Goal: Task Accomplishment & Management: Use online tool/utility

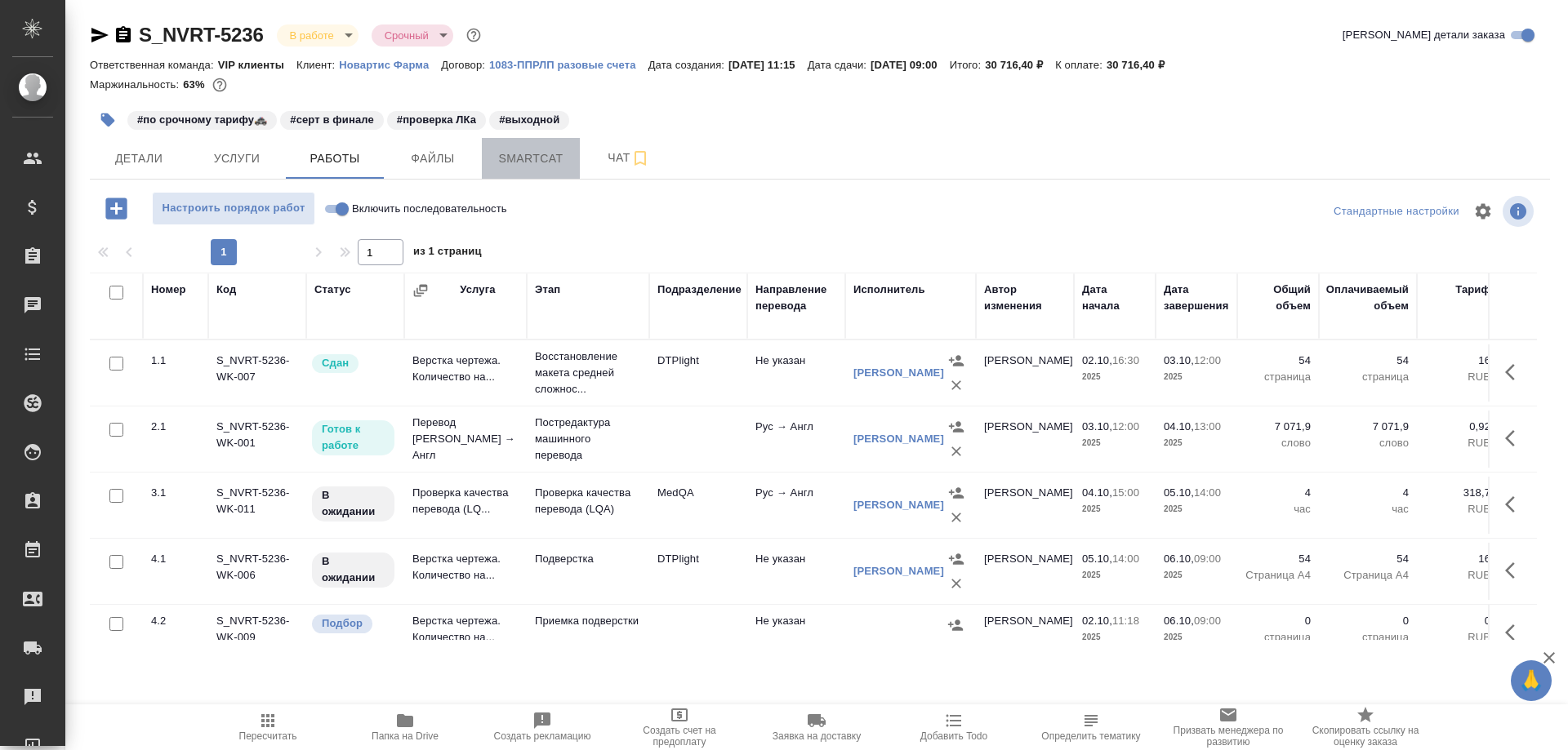
click at [519, 156] on span "Smartcat" at bounding box center [531, 159] width 78 height 20
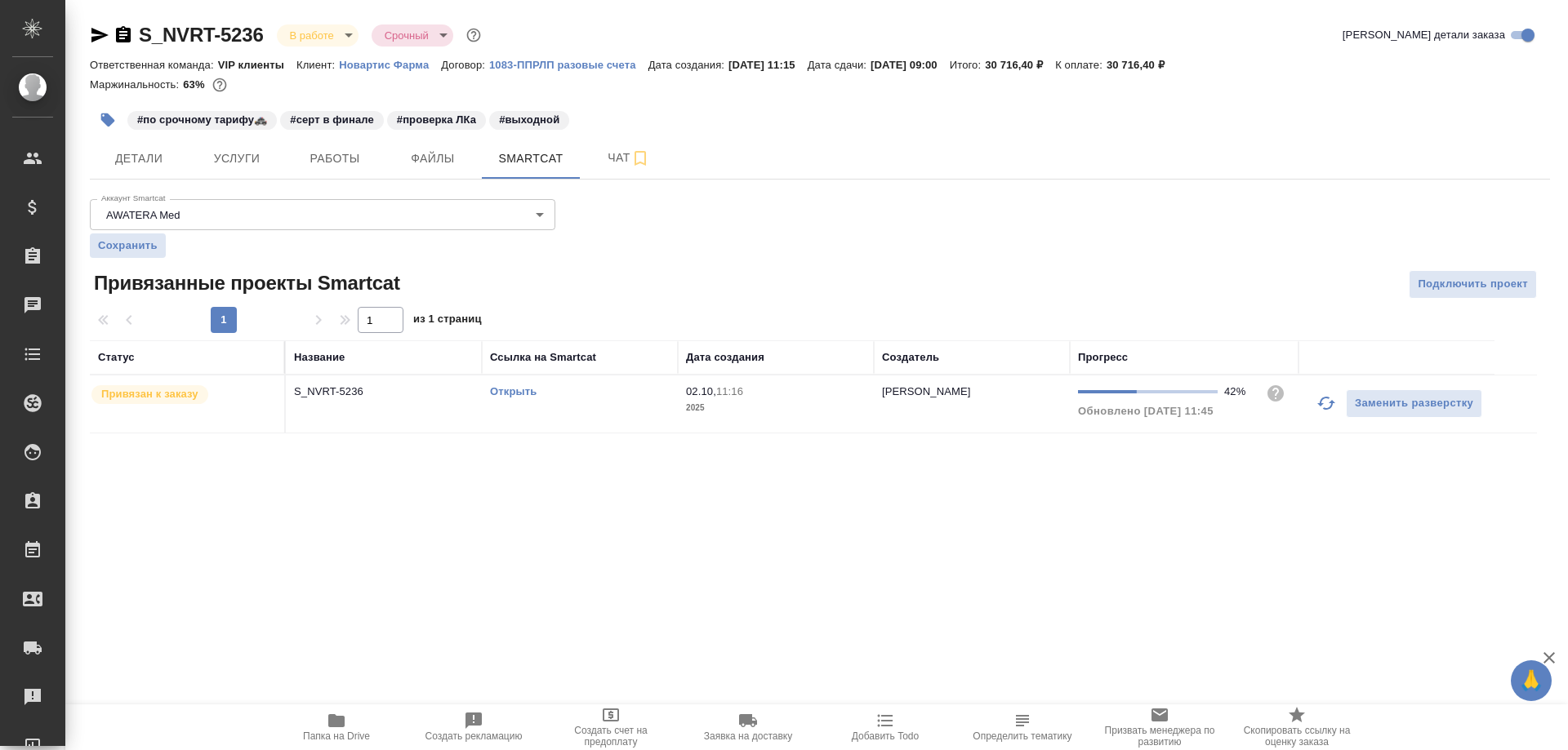
click at [511, 393] on link "Открыть" at bounding box center [513, 391] width 46 height 13
click at [341, 720] on icon "button" at bounding box center [336, 721] width 16 height 13
